Goal: Information Seeking & Learning: Learn about a topic

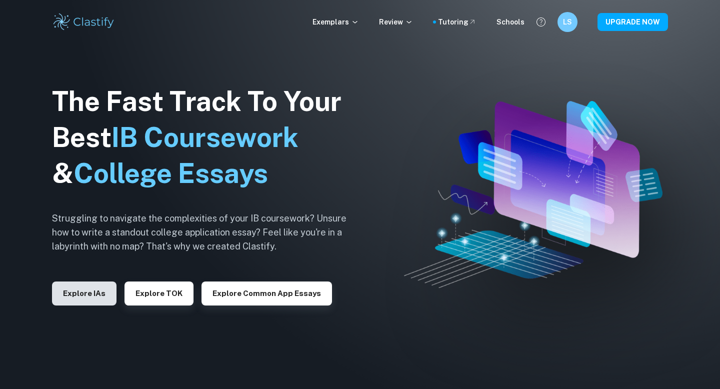
click at [94, 287] on button "Explore IAs" at bounding box center [84, 293] width 64 height 24
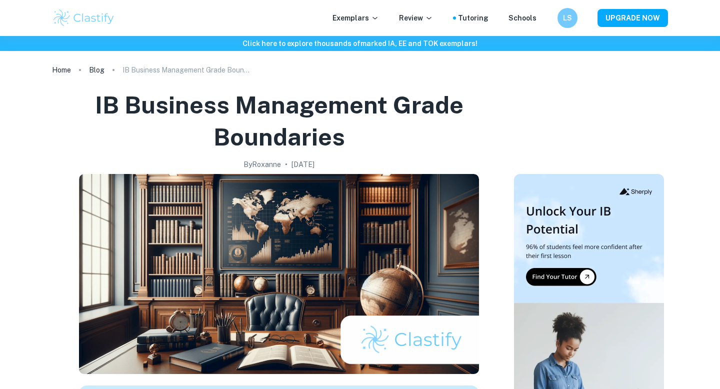
checkbox input "true"
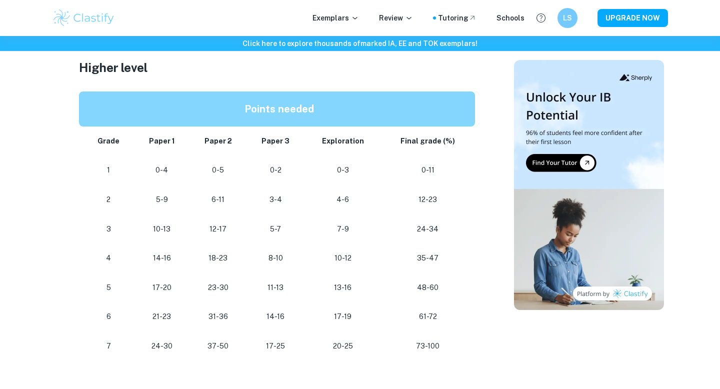
scroll to position [868, 0]
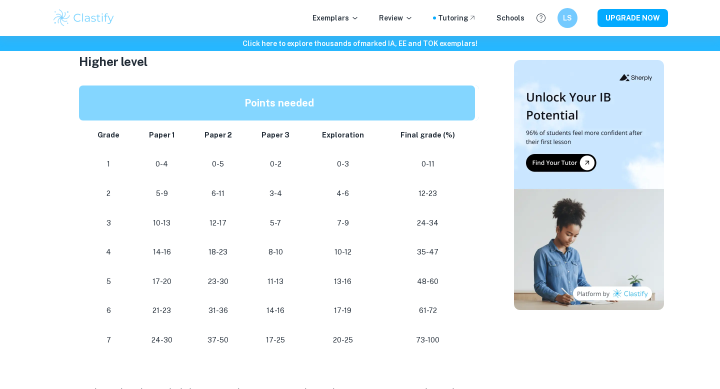
click at [154, 133] on strong "Paper 1" at bounding box center [162, 135] width 26 height 8
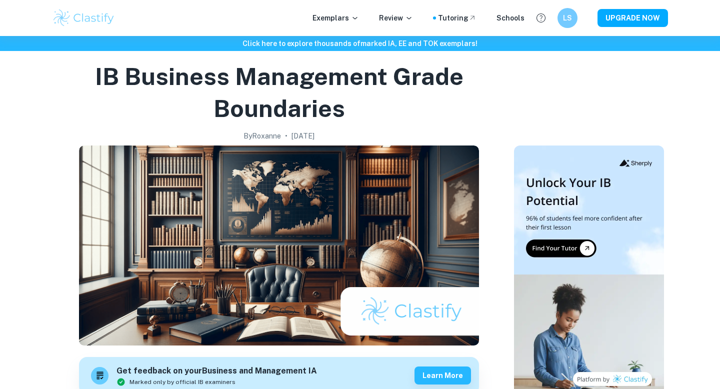
scroll to position [0, 0]
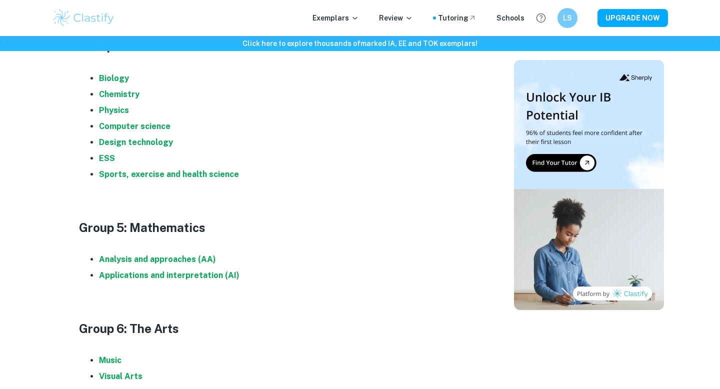
scroll to position [1042, 0]
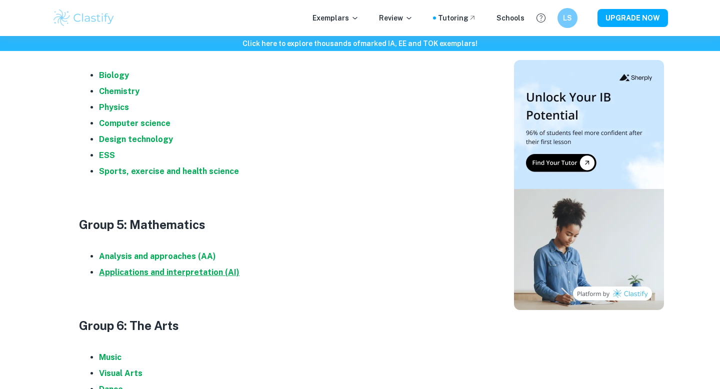
click at [192, 276] on strong "Applications and interpretation (AI)" at bounding box center [169, 271] width 140 height 9
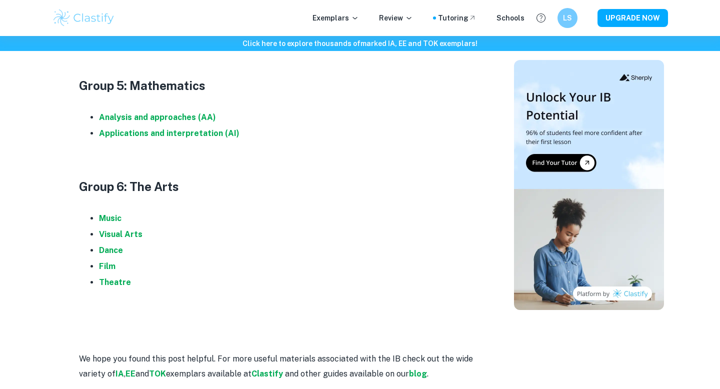
scroll to position [1181, 0]
click at [138, 232] on strong "Visual Arts" at bounding box center [120, 233] width 43 height 9
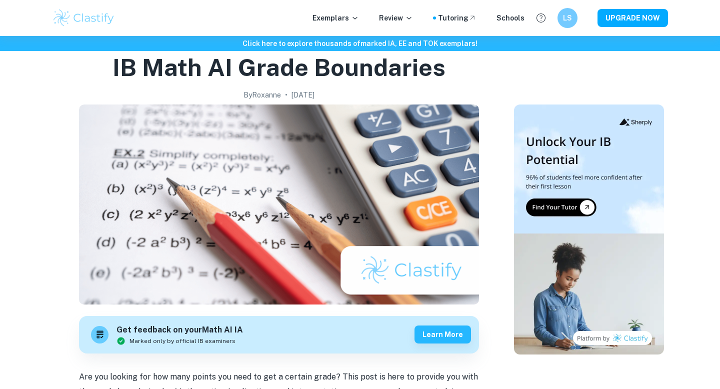
scroll to position [42, 0]
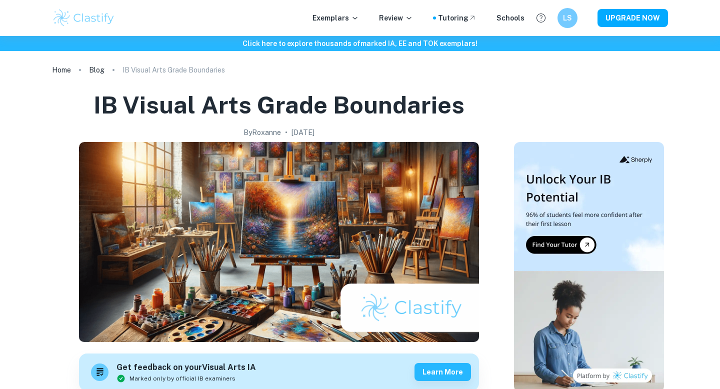
checkbox input "true"
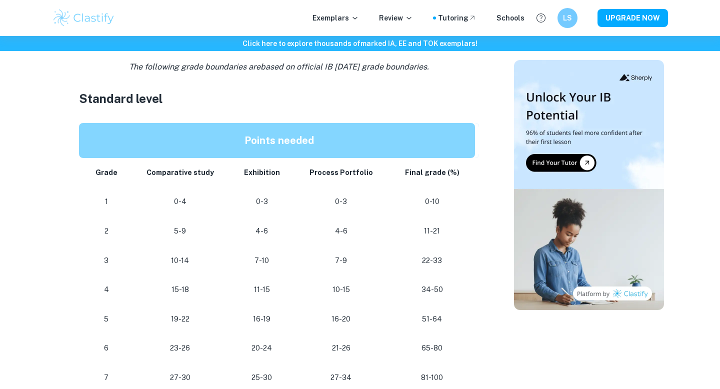
scroll to position [506, 0]
